Goal: Task Accomplishment & Management: Manage account settings

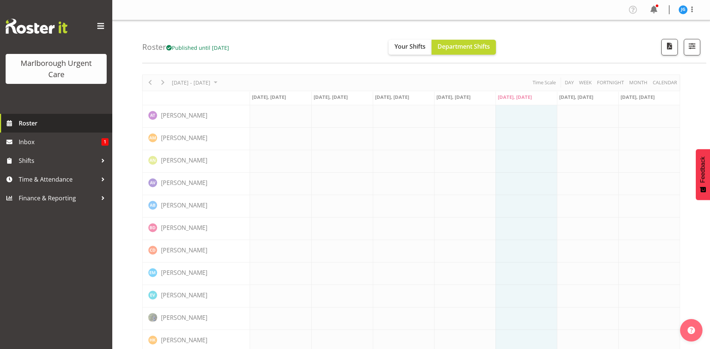
click at [27, 122] on span "Roster" at bounding box center [64, 123] width 90 height 11
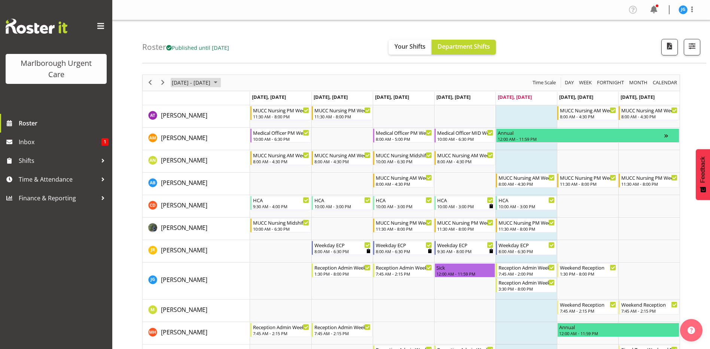
click at [211, 82] on span "October 06 - 12, 2025" at bounding box center [191, 82] width 40 height 9
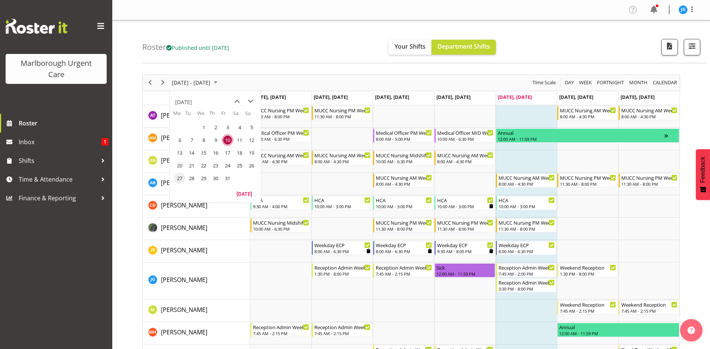
click at [180, 177] on span "27" at bounding box center [179, 178] width 11 height 11
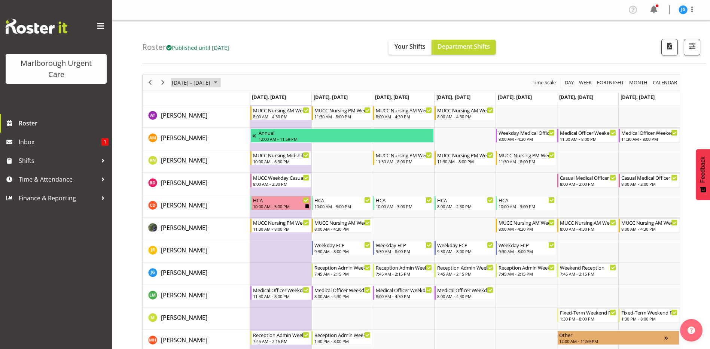
click at [211, 81] on span "Oct 27 - Nov 02, 2025" at bounding box center [191, 82] width 40 height 9
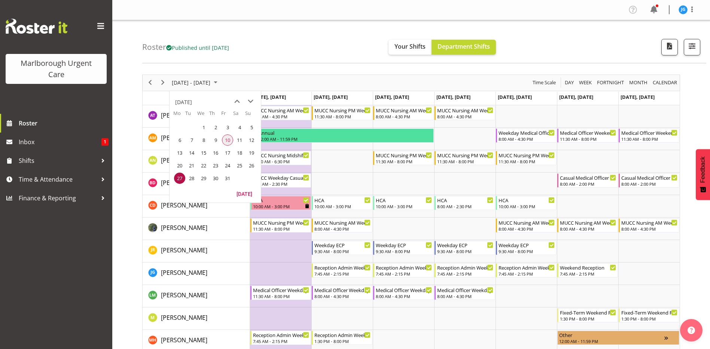
click at [229, 139] on span "10" at bounding box center [227, 139] width 11 height 11
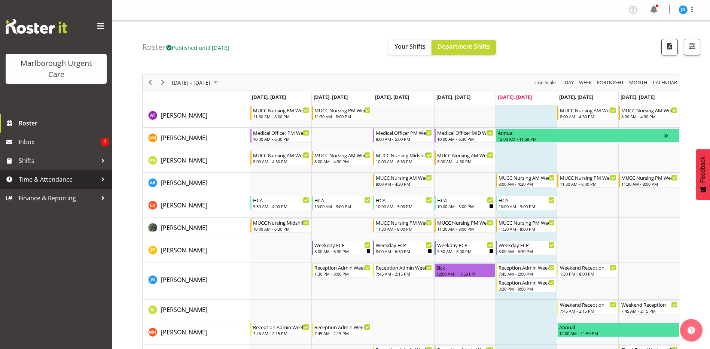
click at [39, 180] on span "Time & Attendance" at bounding box center [58, 179] width 79 height 11
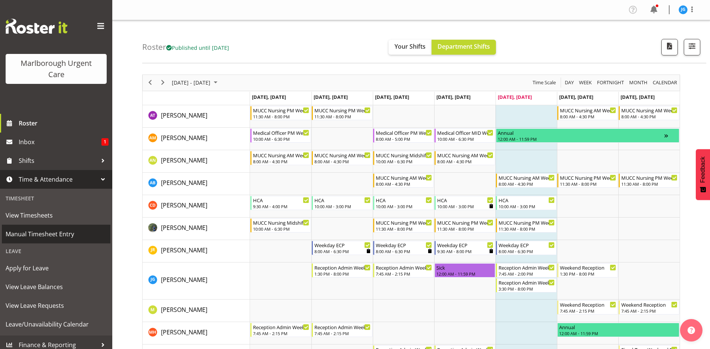
click at [29, 231] on span "Manual Timesheet Entry" at bounding box center [56, 233] width 101 height 11
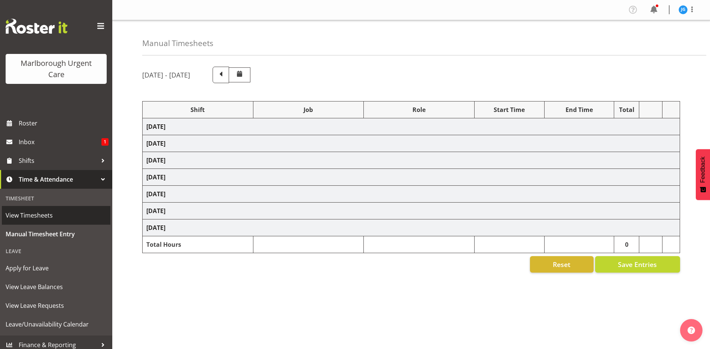
select select "81205"
select select "81204"
select select "81205"
select select "83091"
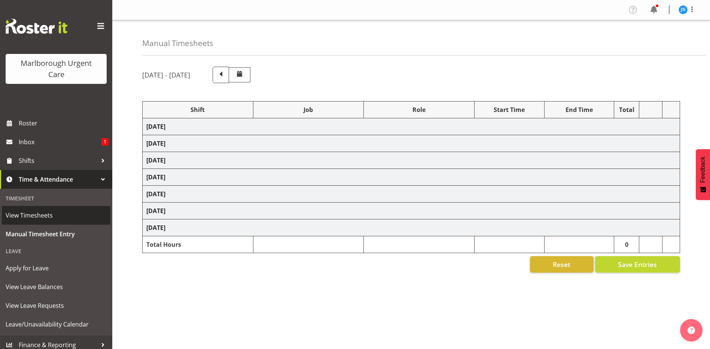
select select "1563"
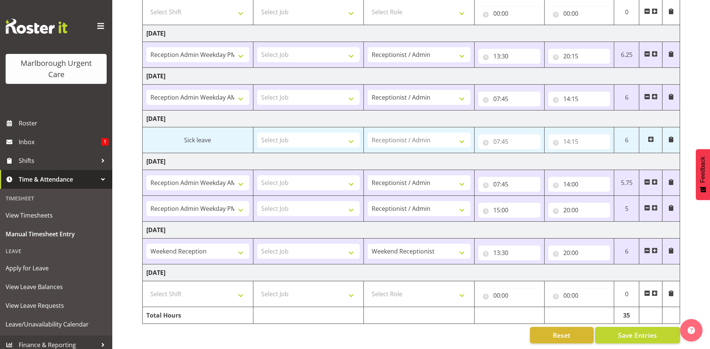
scroll to position [141, 0]
click at [632, 331] on span "Save Entries" at bounding box center [637, 335] width 39 height 10
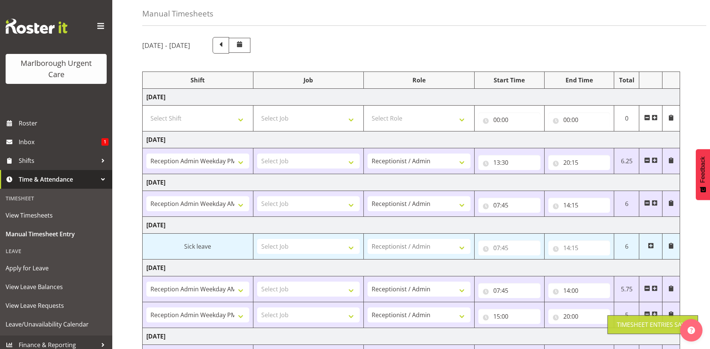
scroll to position [29, 0]
click at [226, 47] on span at bounding box center [221, 45] width 10 height 10
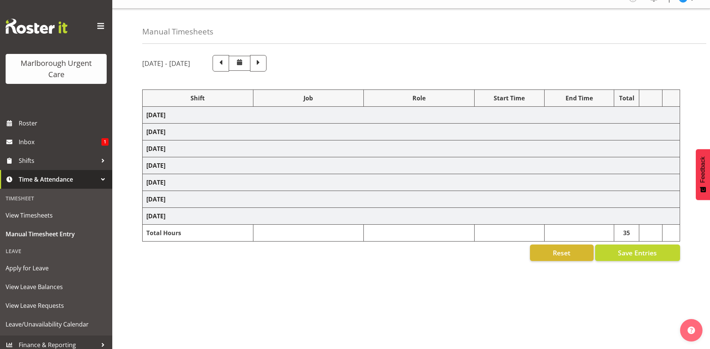
select select "81204"
select select "81205"
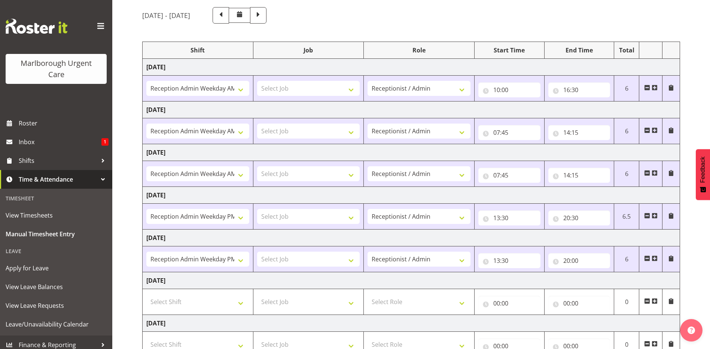
scroll to position [116, 0]
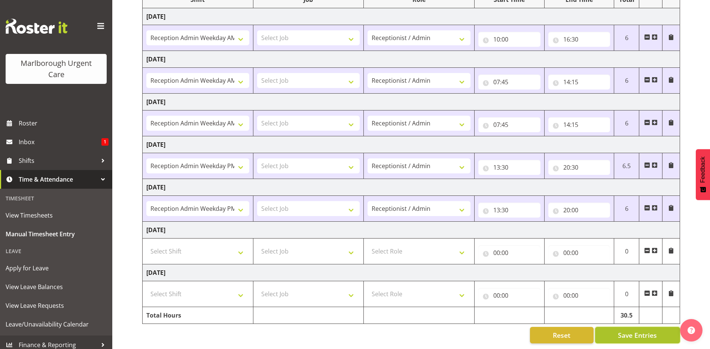
click at [646, 330] on span "Save Entries" at bounding box center [637, 335] width 39 height 10
click at [33, 141] on span "Inbox" at bounding box center [60, 141] width 83 height 11
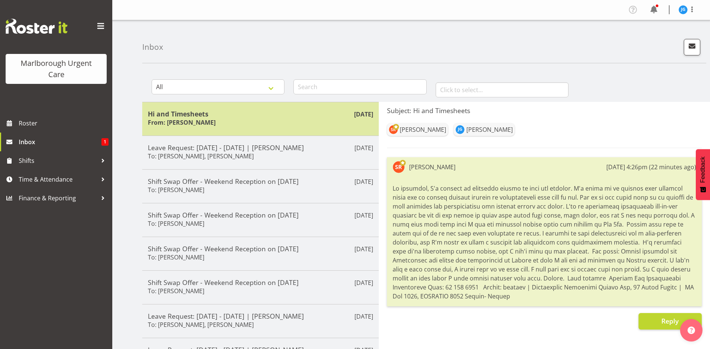
click at [235, 116] on h5 "Hi and Timesheets" at bounding box center [260, 114] width 225 height 8
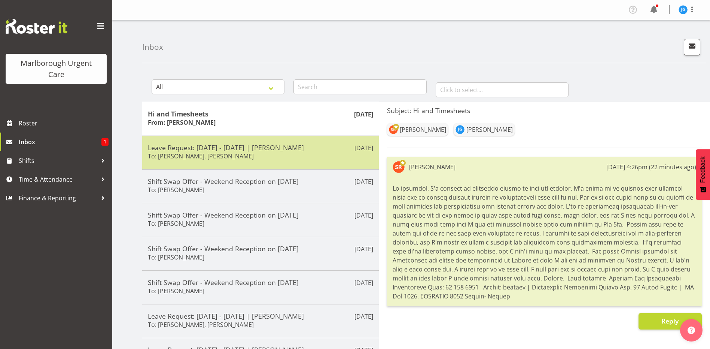
click at [237, 145] on h5 "Leave Request: [DATE] - [DATE] | [PERSON_NAME]" at bounding box center [260, 147] width 225 height 8
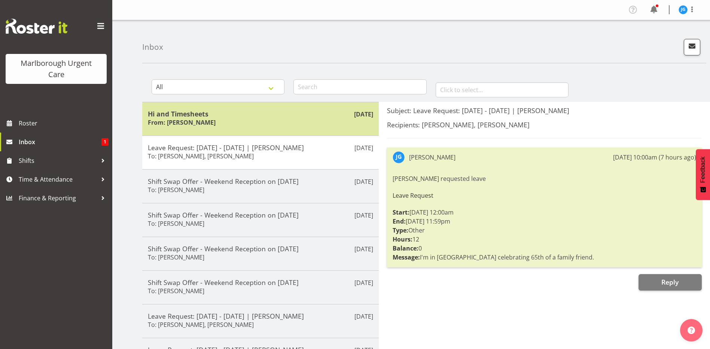
click at [242, 121] on div "Hi and Timesheets From: Shivana Ram" at bounding box center [260, 119] width 225 height 18
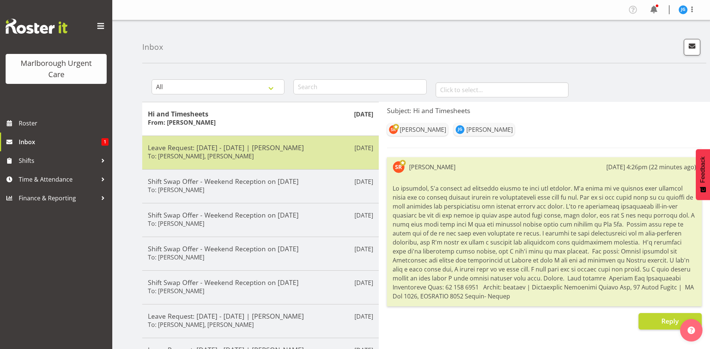
click at [230, 154] on h6 "To: Shivana Ram, Amber Venning-Slater" at bounding box center [201, 155] width 106 height 7
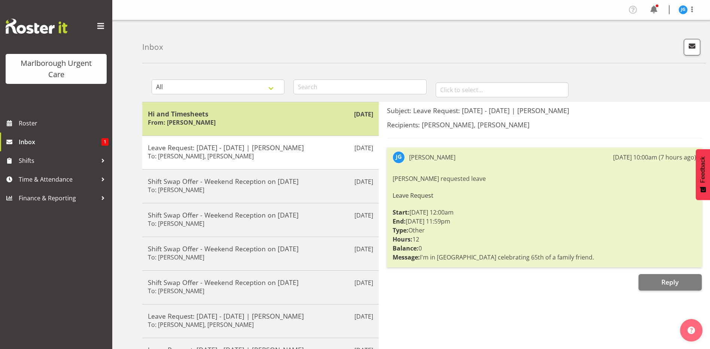
click at [212, 117] on h5 "Hi and Timesheets" at bounding box center [260, 114] width 225 height 8
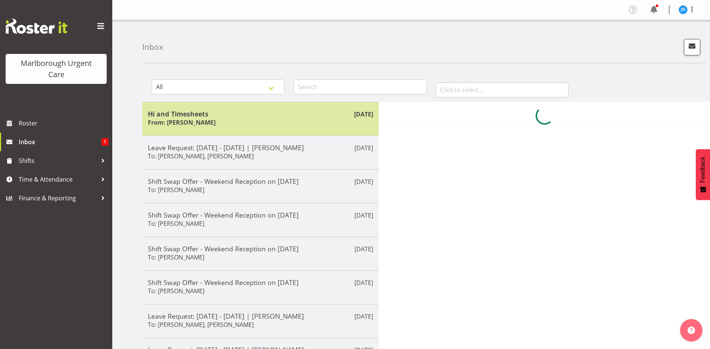
click at [212, 117] on h5 "Hi and Timesheets" at bounding box center [260, 114] width 225 height 8
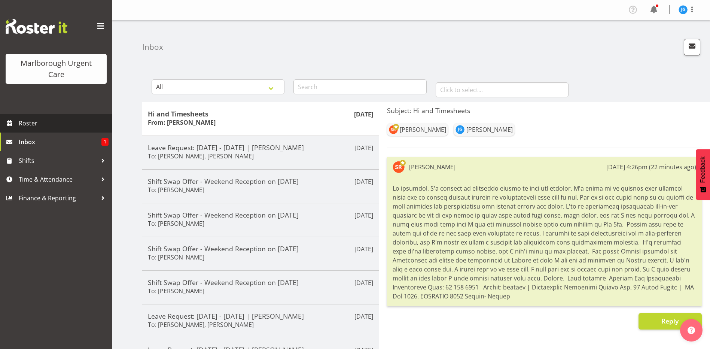
click at [27, 122] on span "Roster" at bounding box center [64, 123] width 90 height 11
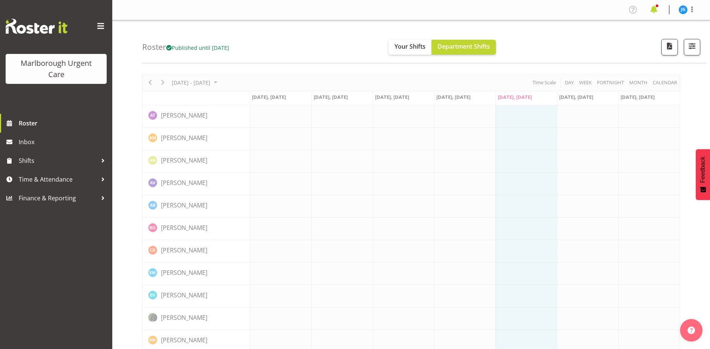
click at [653, 10] on span at bounding box center [654, 10] width 12 height 12
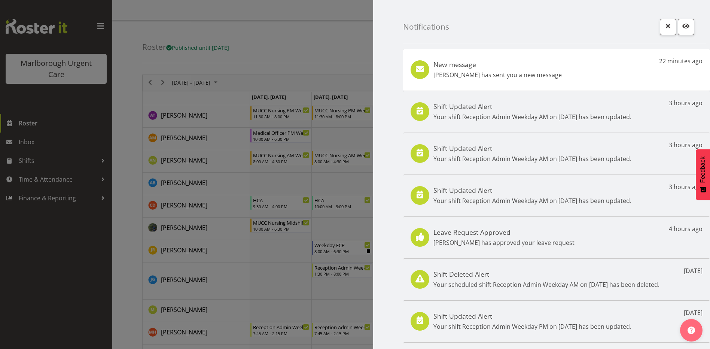
click at [45, 74] on div at bounding box center [355, 174] width 710 height 349
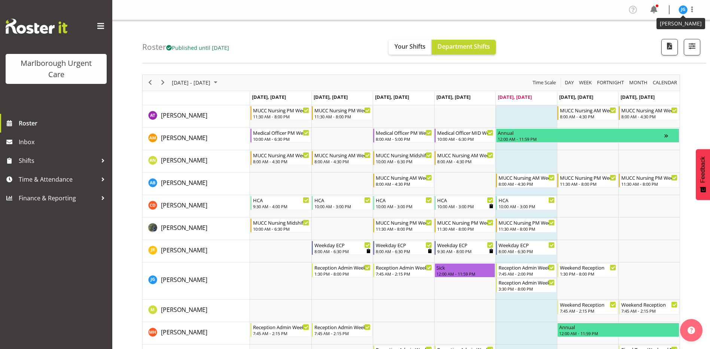
click at [680, 7] on img at bounding box center [683, 9] width 9 height 9
click at [651, 39] on link "Log Out" at bounding box center [661, 39] width 72 height 13
